Goal: Find specific page/section: Find specific page/section

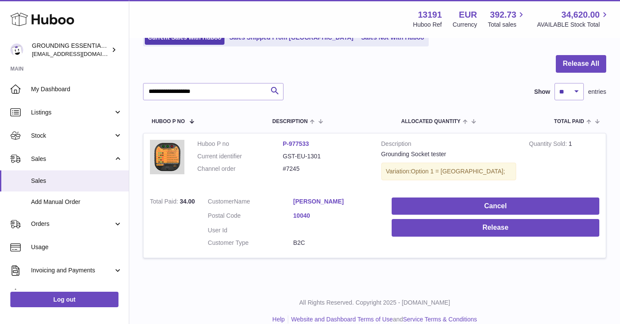
scroll to position [40, 0]
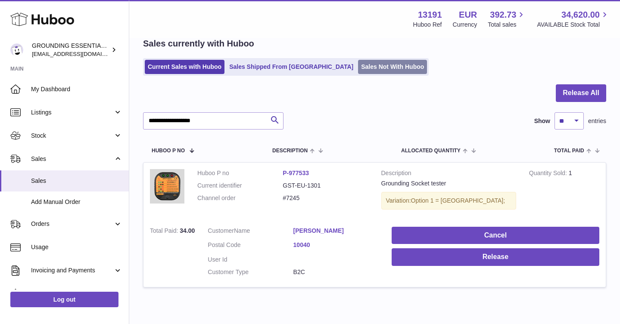
click at [358, 69] on link "Sales Not With Huboo" at bounding box center [392, 67] width 69 height 14
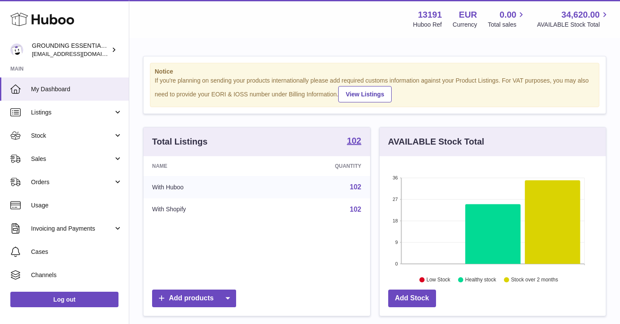
scroll to position [134, 226]
click at [59, 161] on span "Sales" at bounding box center [72, 159] width 82 height 8
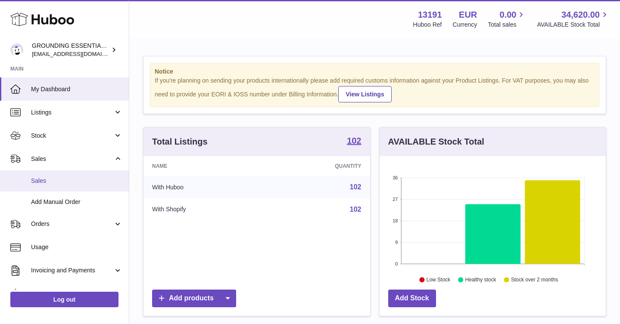
click at [71, 179] on span "Sales" at bounding box center [76, 181] width 91 height 8
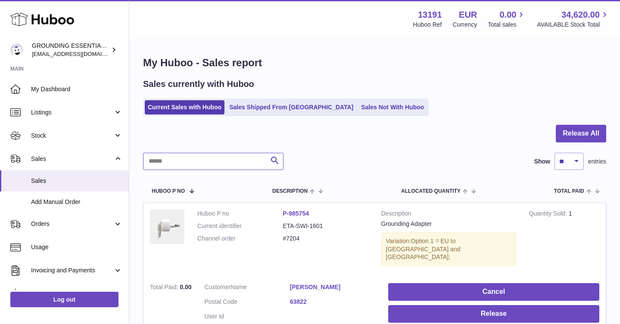
click at [153, 167] on input "text" at bounding box center [213, 161] width 140 height 17
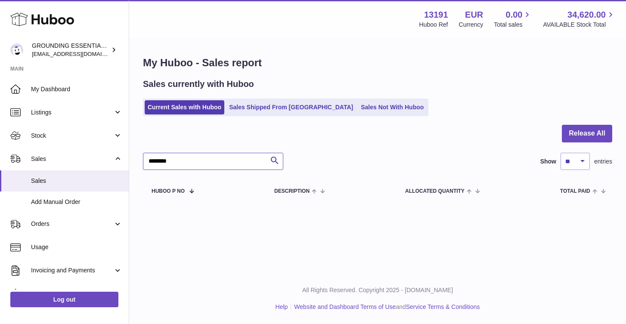
type input "********"
click at [257, 117] on div "My Huboo - Sales report Sales currently with Huboo Current Sales with Huboo Sal…" at bounding box center [377, 129] width 497 height 181
click at [256, 108] on link "Sales Shipped From Huboo" at bounding box center [291, 107] width 130 height 14
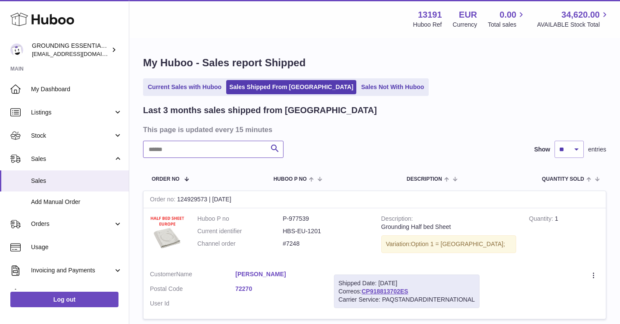
click at [200, 149] on input "text" at bounding box center [213, 149] width 140 height 17
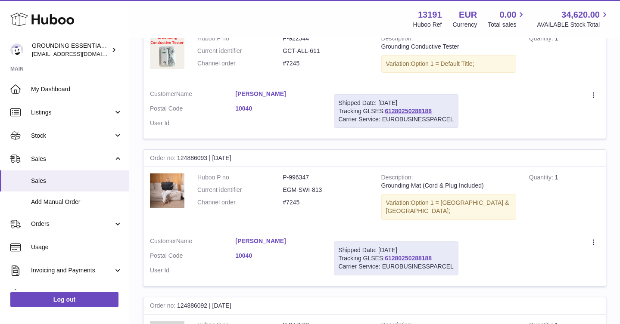
scroll to position [352, 0]
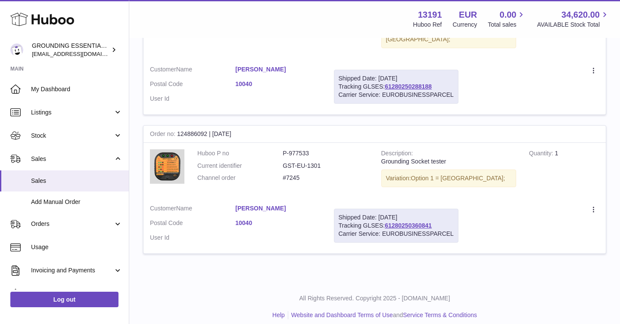
type input "********"
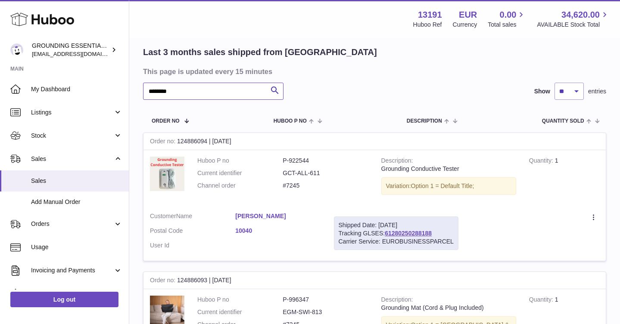
scroll to position [1, 0]
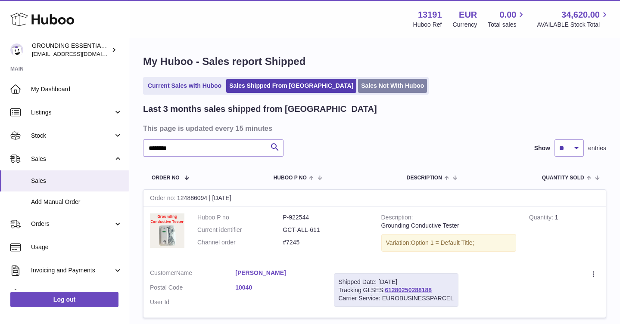
click at [358, 84] on link "Sales Not With Huboo" at bounding box center [392, 86] width 69 height 14
